Goal: Task Accomplishment & Management: Manage account settings

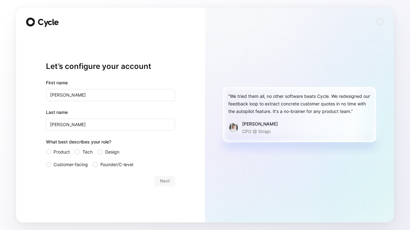
click at [128, 196] on div "Let’s configure your account First name [PERSON_NAME] Last name [PERSON_NAME] W…" at bounding box center [110, 124] width 129 height 178
click at [57, 152] on span "Product" at bounding box center [62, 152] width 16 height 8
click at [46, 148] on input "Product" at bounding box center [46, 148] width 0 height 0
click at [156, 179] on button "Next" at bounding box center [165, 181] width 20 height 10
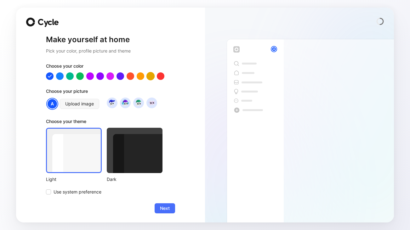
click at [146, 76] on div at bounding box center [150, 76] width 8 height 8
click at [70, 76] on div at bounding box center [70, 76] width 8 height 8
click at [150, 76] on div at bounding box center [150, 76] width 8 height 8
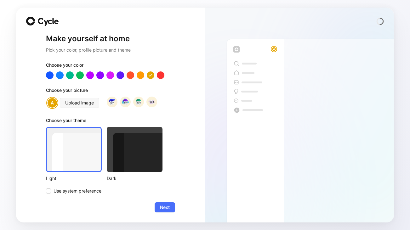
click at [126, 140] on div at bounding box center [135, 149] width 56 height 45
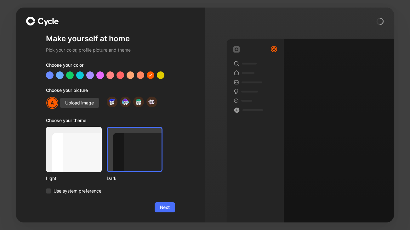
click at [80, 150] on div at bounding box center [74, 149] width 56 height 45
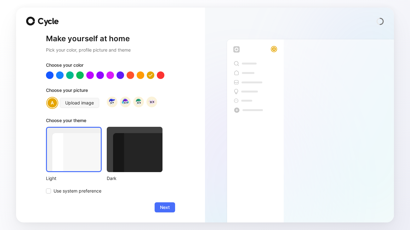
click at [130, 150] on div at bounding box center [135, 149] width 56 height 45
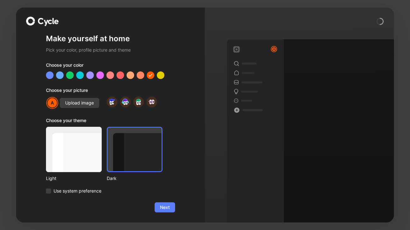
click at [163, 204] on span "Next" at bounding box center [165, 208] width 10 height 8
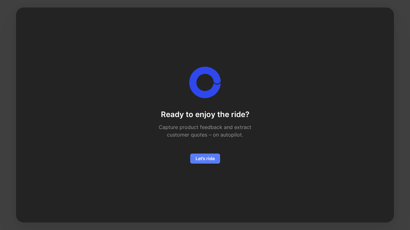
click at [199, 162] on button "Let’s ride" at bounding box center [205, 159] width 30 height 10
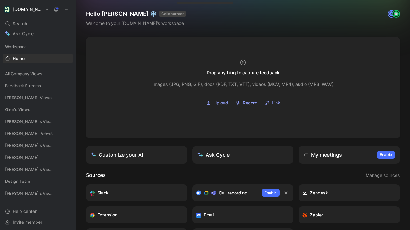
click at [388, 13] on div "A" at bounding box center [391, 14] width 6 height 6
click at [115, 14] on h1 "Hello [PERSON_NAME] ❄️ COLLABORATOR" at bounding box center [136, 14] width 100 height 8
click at [159, 13] on button "COLLABORATOR" at bounding box center [172, 14] width 26 height 6
click at [29, 10] on h1 "[DOMAIN_NAME]" at bounding box center [27, 10] width 29 height 6
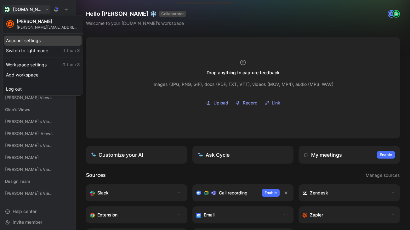
click at [36, 42] on div "Account settings" at bounding box center [42, 41] width 77 height 10
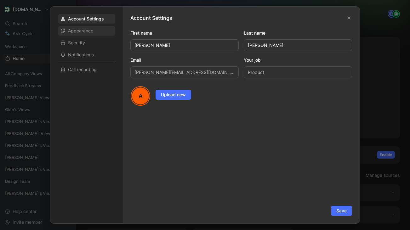
click at [91, 29] on span "Appearance" at bounding box center [80, 31] width 25 height 6
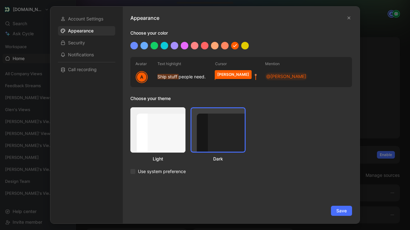
drag, startPoint x: 155, startPoint y: 133, endPoint x: 286, endPoint y: 166, distance: 134.7
click at [155, 133] on div at bounding box center [157, 129] width 55 height 45
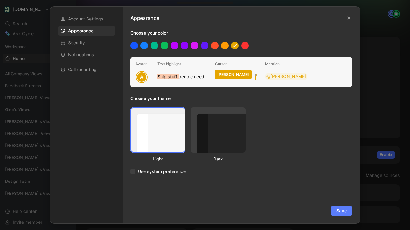
click at [344, 207] on button "Save" at bounding box center [341, 211] width 21 height 10
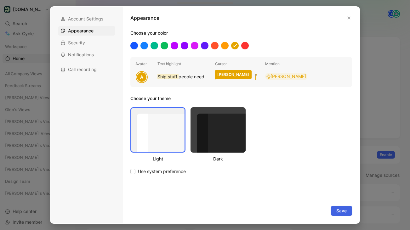
click at [339, 213] on span "Save" at bounding box center [341, 211] width 10 height 8
click at [337, 212] on span "Save" at bounding box center [341, 211] width 10 height 8
click at [383, 39] on div at bounding box center [205, 115] width 410 height 230
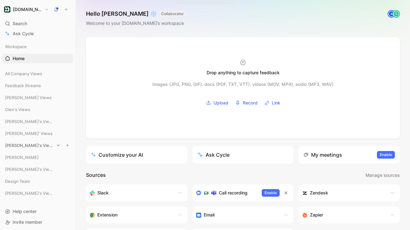
click at [23, 146] on span "[PERSON_NAME]'s Views" at bounding box center [29, 145] width 49 height 6
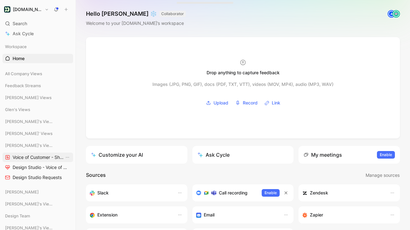
click at [27, 157] on span "Voice of Customer - Shipped Features" at bounding box center [39, 157] width 52 height 6
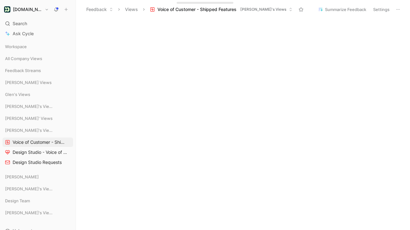
scroll to position [195, 0]
click at [21, 155] on span "Design Studio - Voice of Customer - [PERSON_NAME]" at bounding box center [39, 152] width 52 height 6
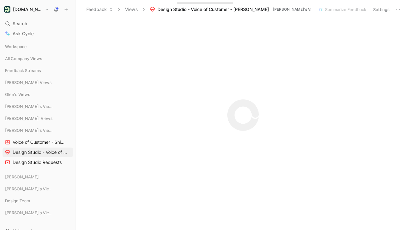
click at [273, 9] on span "[PERSON_NAME]'s Views" at bounding box center [296, 9] width 46 height 6
click at [20, 48] on span "Workspace" at bounding box center [16, 46] width 22 height 6
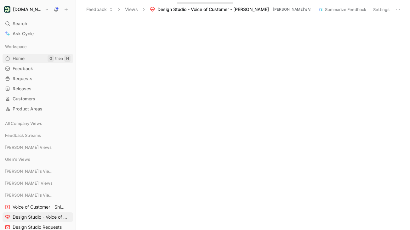
click at [18, 60] on span "Home" at bounding box center [19, 58] width 12 height 6
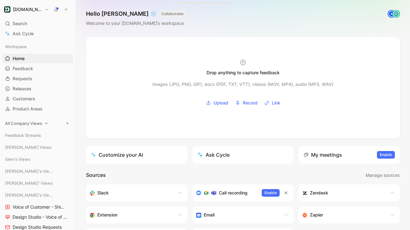
click at [26, 125] on span "All Company Views" at bounding box center [23, 123] width 37 height 6
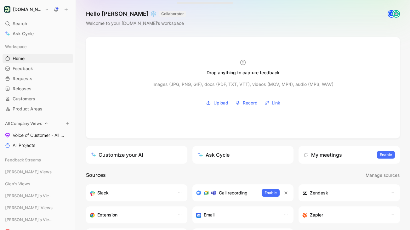
click at [65, 123] on icon "button" at bounding box center [67, 124] width 4 height 4
click at [130, 167] on span "Create view" at bounding box center [127, 165] width 25 height 6
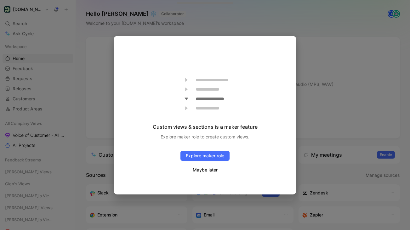
click at [205, 168] on button "Maybe later" at bounding box center [205, 170] width 26 height 8
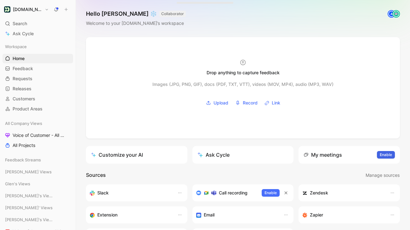
click at [380, 157] on span "Enable" at bounding box center [386, 155] width 12 height 6
